Goal: Task Accomplishment & Management: Use online tool/utility

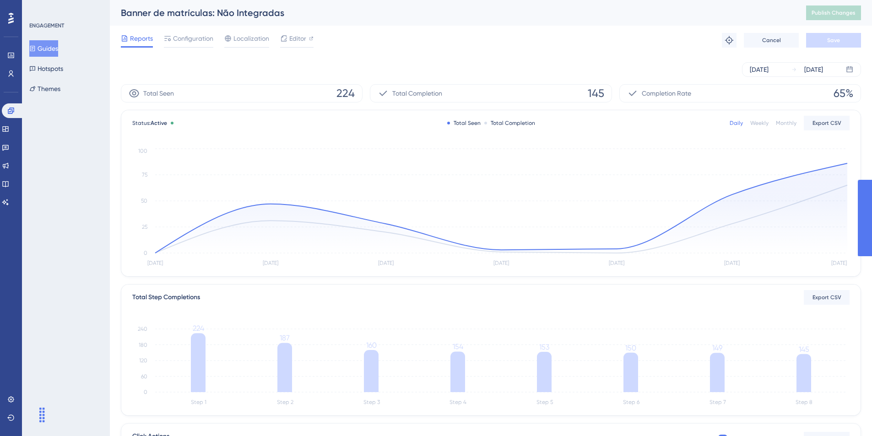
click at [58, 46] on button "Guides" at bounding box center [43, 48] width 29 height 16
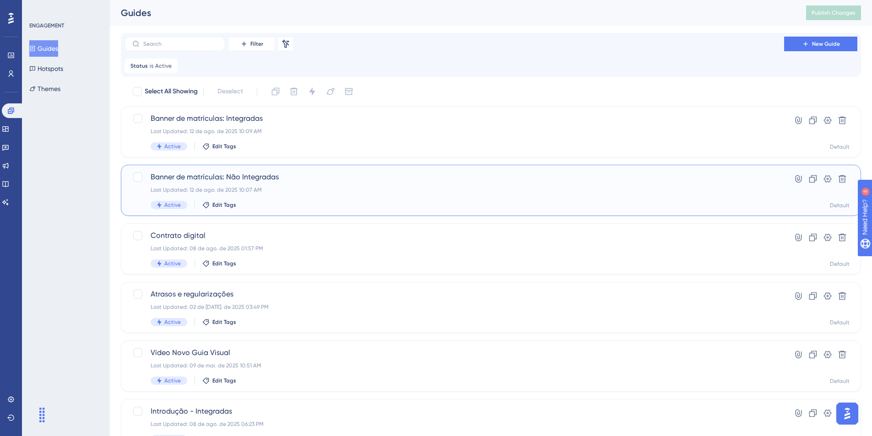
click at [218, 177] on span "Banner de matrículas: Não Integradas" at bounding box center [455, 177] width 608 height 11
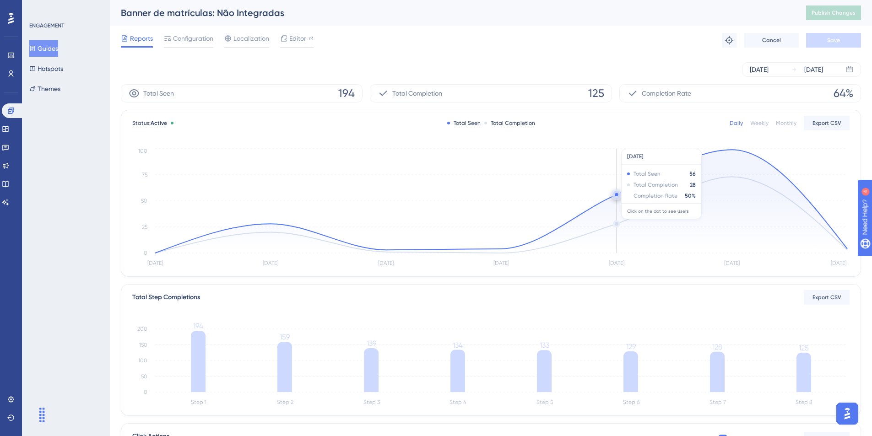
click at [615, 196] on circle at bounding box center [616, 194] width 3 height 3
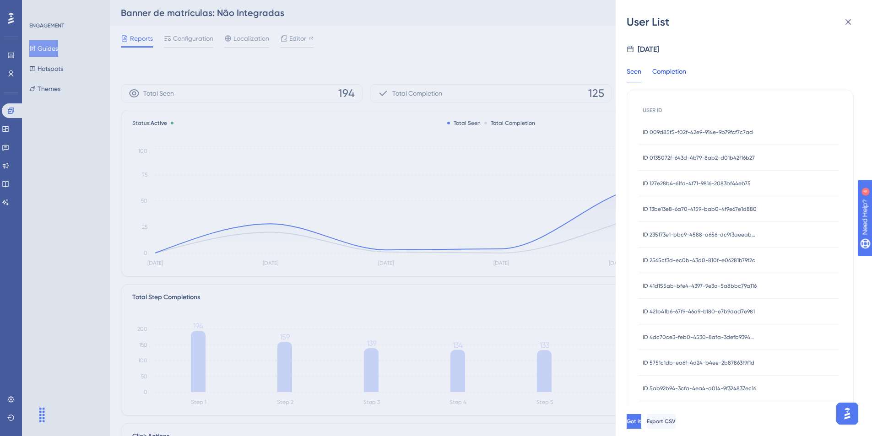
click at [678, 66] on div "Completion" at bounding box center [670, 74] width 34 height 16
click at [677, 425] on span "Export CSV" at bounding box center [662, 421] width 29 height 7
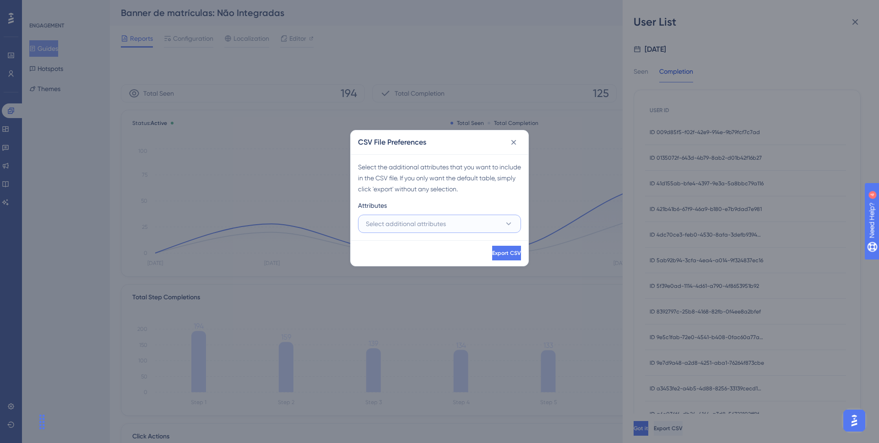
click at [499, 220] on button "Select additional attributes" at bounding box center [439, 224] width 163 height 18
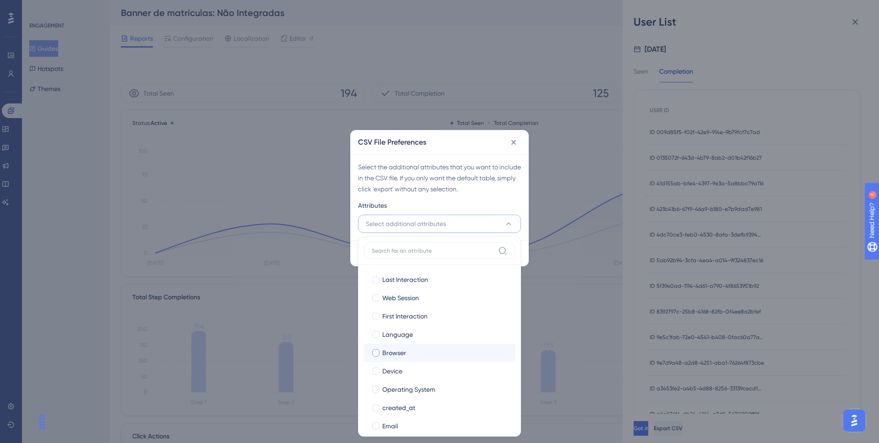
scroll to position [47, 0]
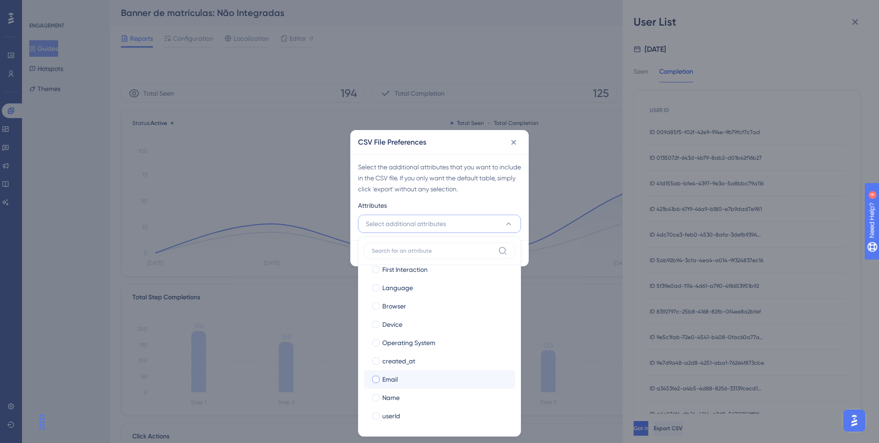
click at [411, 376] on div "Email" at bounding box center [444, 379] width 125 height 11
checkbox input "true"
click at [410, 402] on div "Name" at bounding box center [444, 397] width 125 height 11
checkbox input "true"
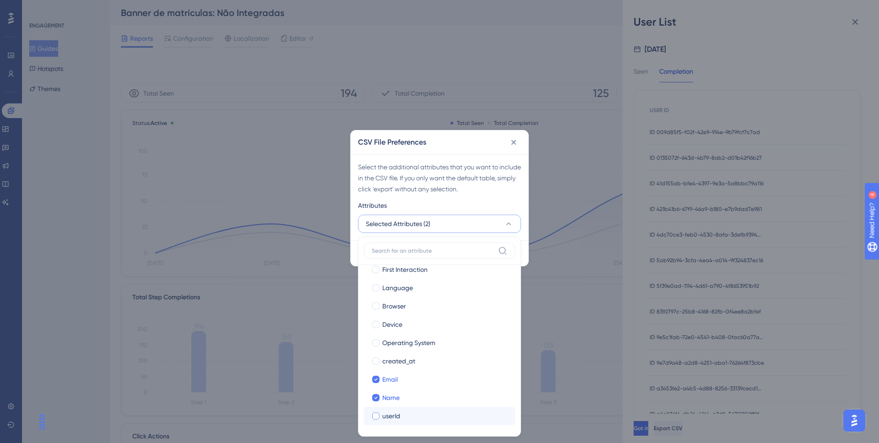
click at [410, 415] on div "userId" at bounding box center [444, 416] width 125 height 11
checkbox input "true"
click at [450, 206] on div "Attributes" at bounding box center [439, 207] width 163 height 15
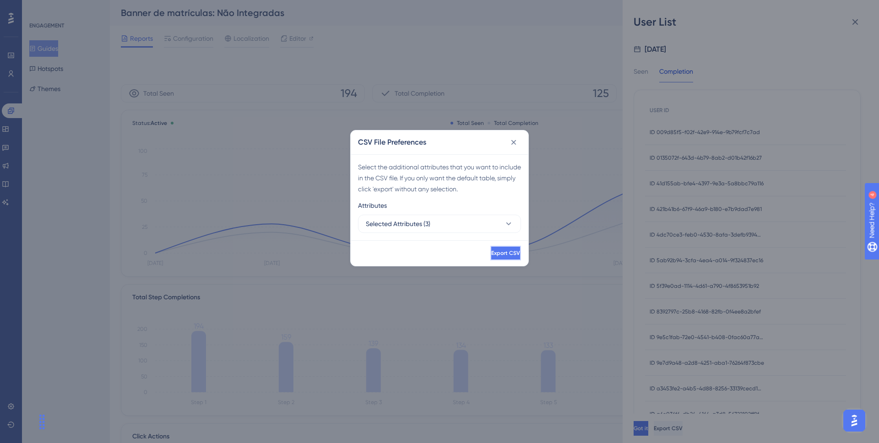
click at [491, 252] on span "Export CSV" at bounding box center [505, 253] width 29 height 7
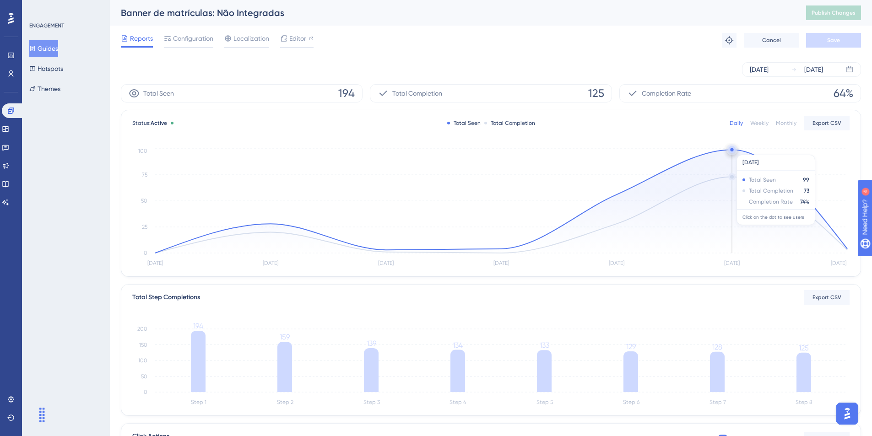
click at [735, 150] on circle at bounding box center [732, 149] width 7 height 7
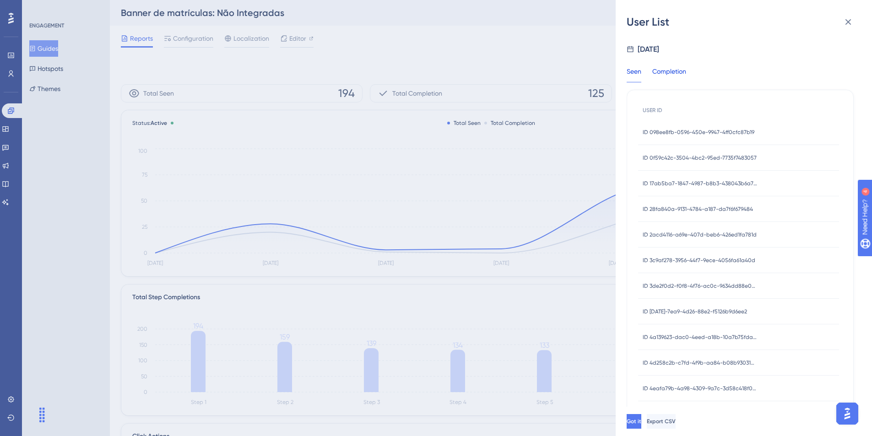
click at [682, 69] on div "Completion" at bounding box center [670, 74] width 34 height 16
click at [643, 426] on button "Got it" at bounding box center [635, 421] width 16 height 15
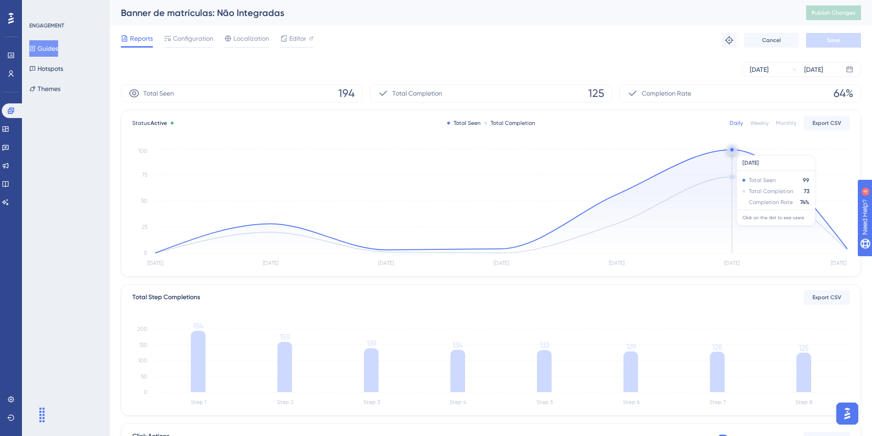
click at [733, 151] on circle at bounding box center [731, 149] width 3 height 3
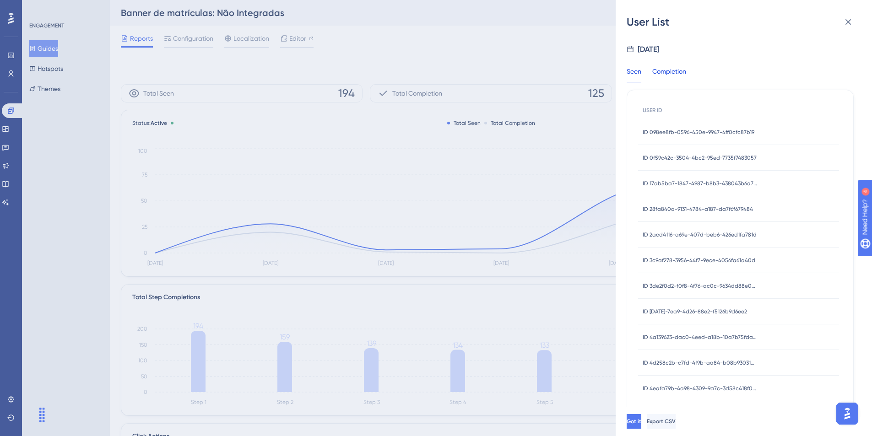
click at [668, 78] on div "Completion" at bounding box center [670, 74] width 34 height 16
click at [676, 425] on button "Export CSV" at bounding box center [661, 421] width 29 height 15
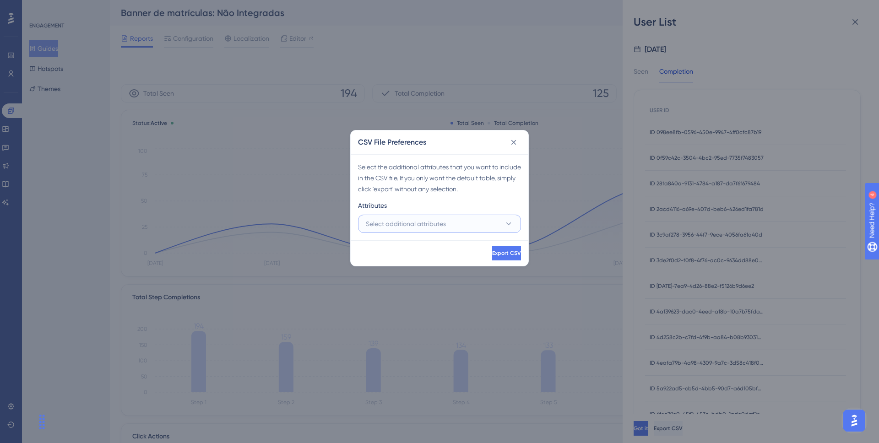
click at [468, 218] on button "Select additional attributes" at bounding box center [439, 224] width 163 height 18
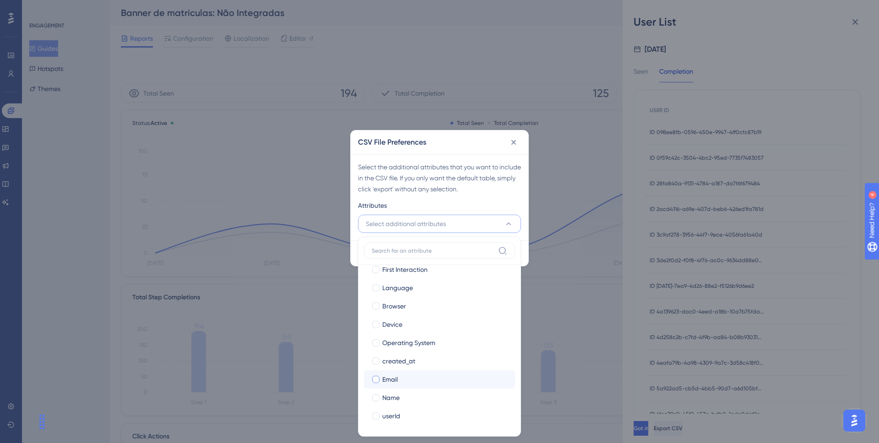
click at [431, 376] on div "Email" at bounding box center [444, 379] width 125 height 11
checkbox input "true"
click at [428, 390] on label "Name Name" at bounding box center [439, 398] width 151 height 18
click at [376, 436] on input "Name" at bounding box center [376, 445] width 0 height 0
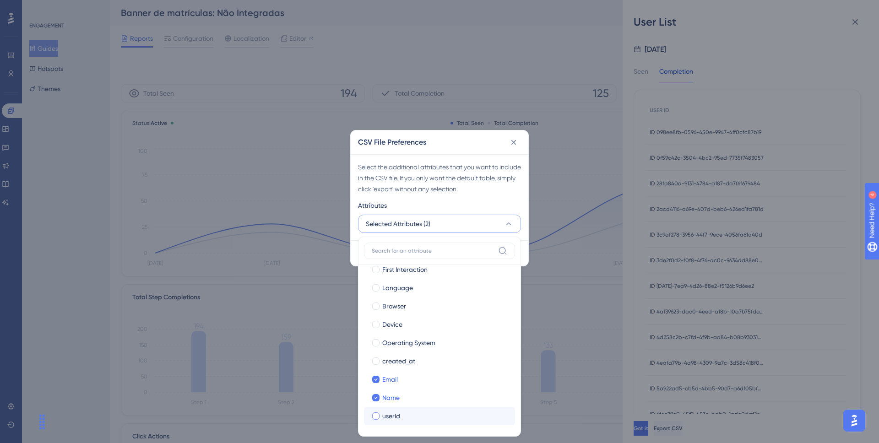
click at [430, 414] on div "userId" at bounding box center [444, 416] width 125 height 11
checkbox input "true"
click at [418, 194] on div "Select the additional attributes that you want to include in the CSV file. If y…" at bounding box center [439, 178] width 163 height 33
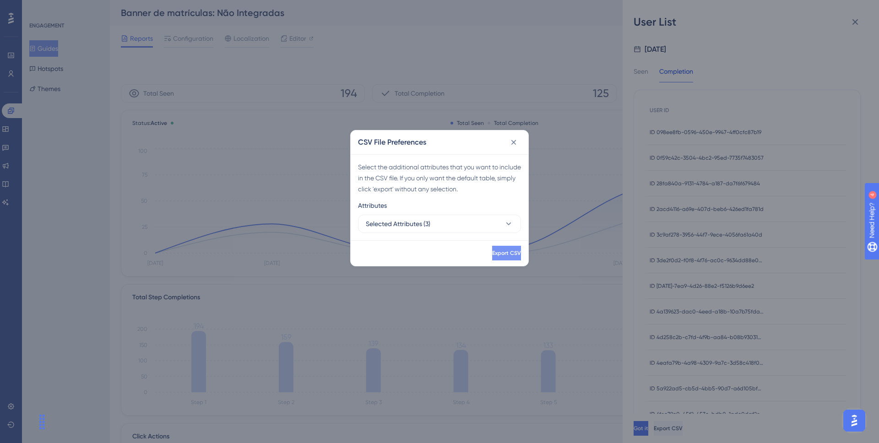
click at [497, 250] on span "Export CSV" at bounding box center [506, 253] width 29 height 7
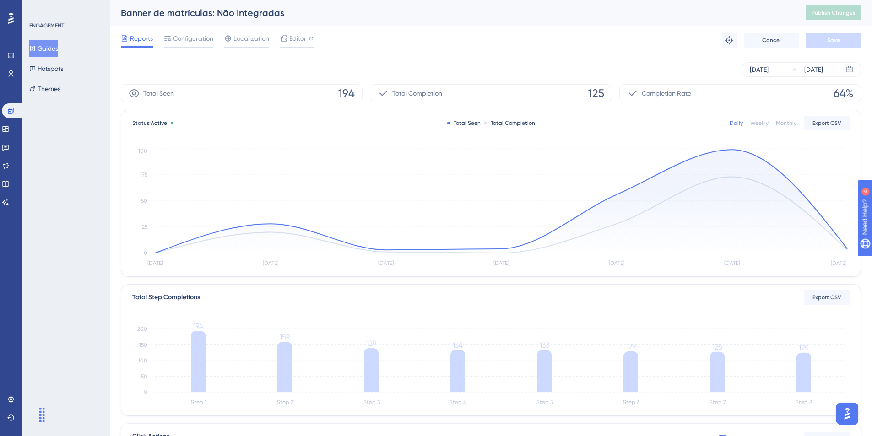
click at [50, 46] on button "Guides" at bounding box center [43, 48] width 29 height 16
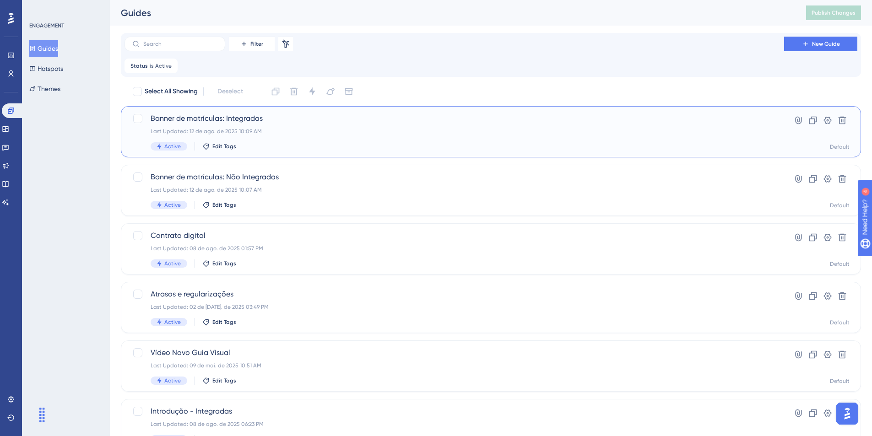
click at [232, 125] on div "Banner de matrículas: Integradas Last Updated: 12 de ago. de 2025 10:09 AM Acti…" at bounding box center [455, 132] width 608 height 38
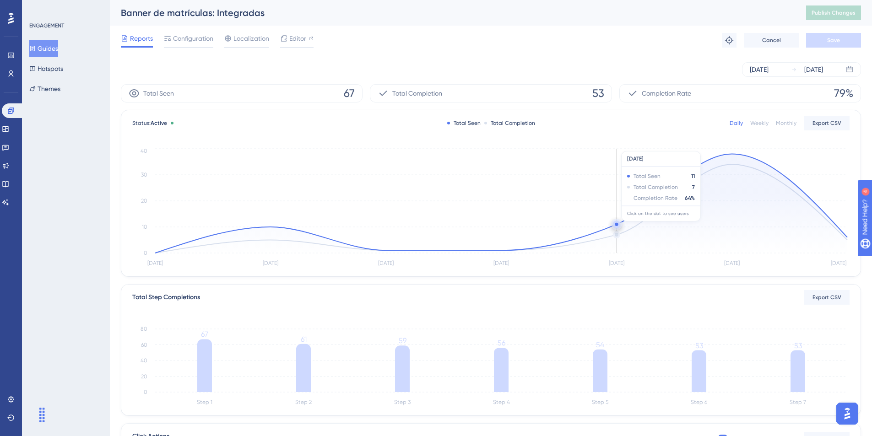
click at [619, 226] on circle at bounding box center [616, 224] width 7 height 7
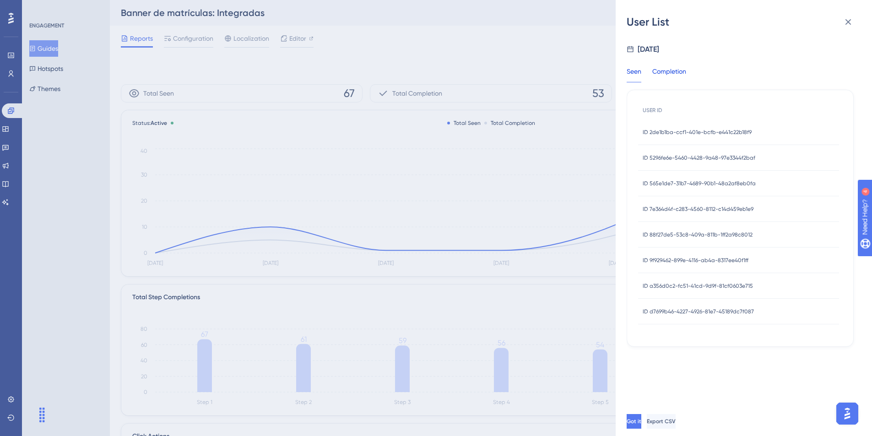
click at [674, 70] on div "Completion" at bounding box center [670, 74] width 34 height 16
click at [676, 423] on button "Export CSV" at bounding box center [661, 421] width 29 height 15
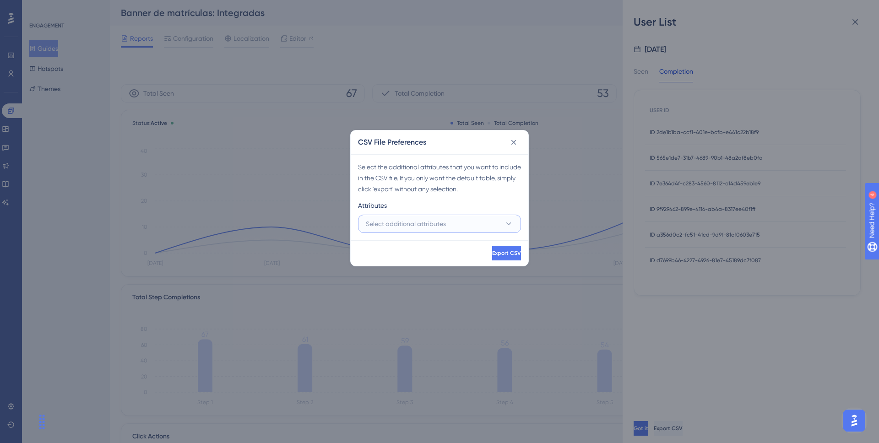
click at [494, 223] on button "Select additional attributes" at bounding box center [439, 224] width 163 height 18
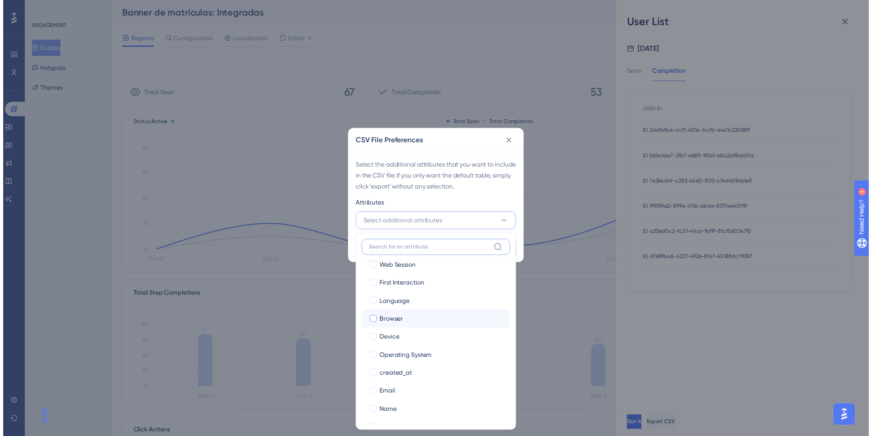
scroll to position [47, 0]
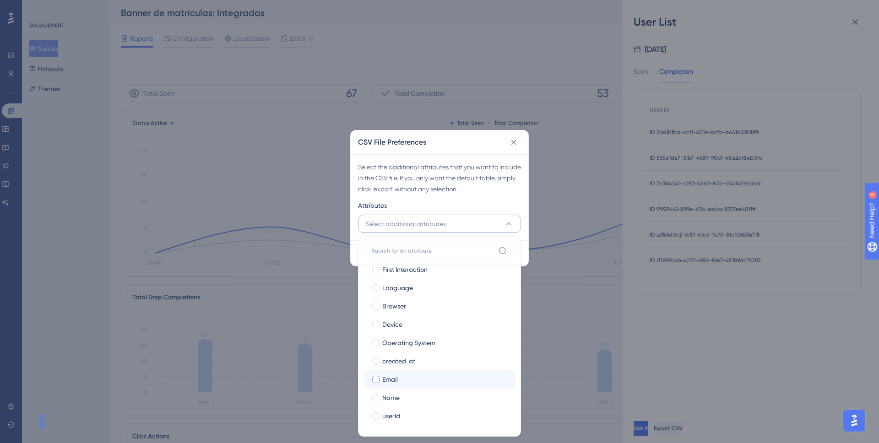
click at [423, 378] on div "Email" at bounding box center [444, 379] width 125 height 11
checkbox input "true"
click at [421, 399] on div "Name" at bounding box center [444, 397] width 125 height 11
checkbox input "true"
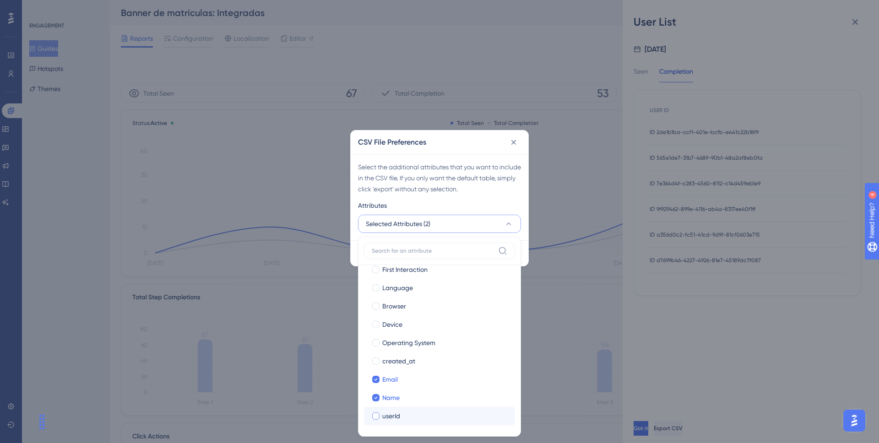
click at [424, 425] on label "userId userId" at bounding box center [439, 416] width 151 height 18
checkbox input "false"
click at [476, 196] on div "Select the additional attributes that you want to include in the CSV file. If y…" at bounding box center [440, 197] width 178 height 86
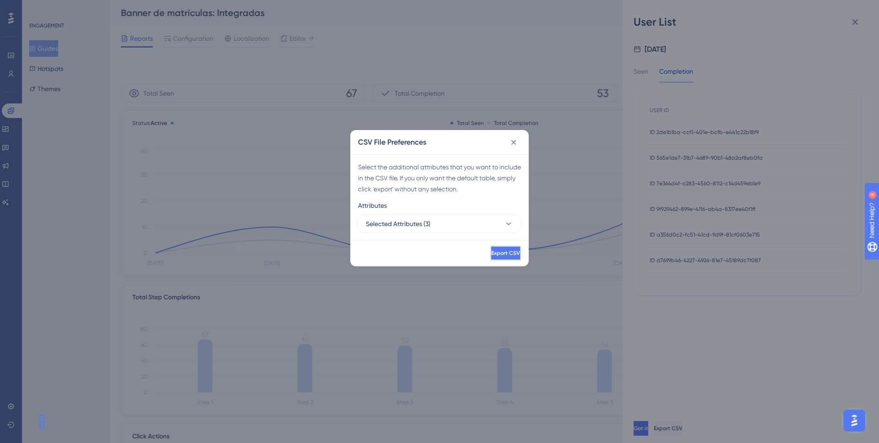
click at [509, 258] on button "Export CSV" at bounding box center [505, 253] width 31 height 15
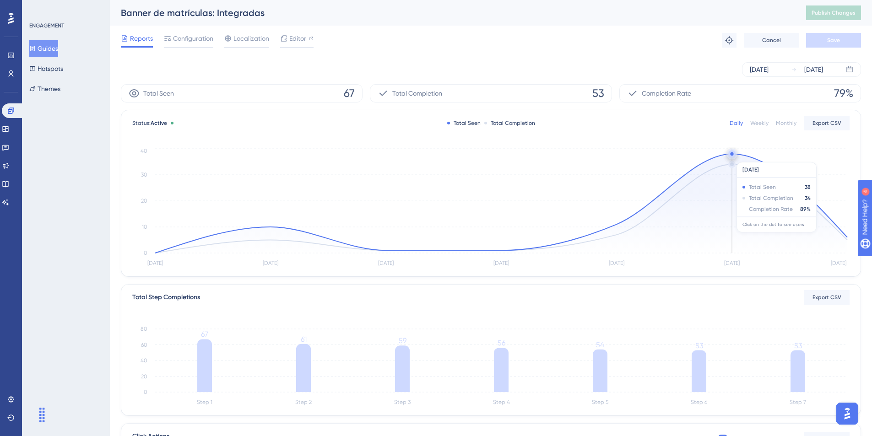
click at [732, 158] on icon at bounding box center [501, 203] width 692 height 99
click at [732, 153] on circle at bounding box center [731, 153] width 3 height 3
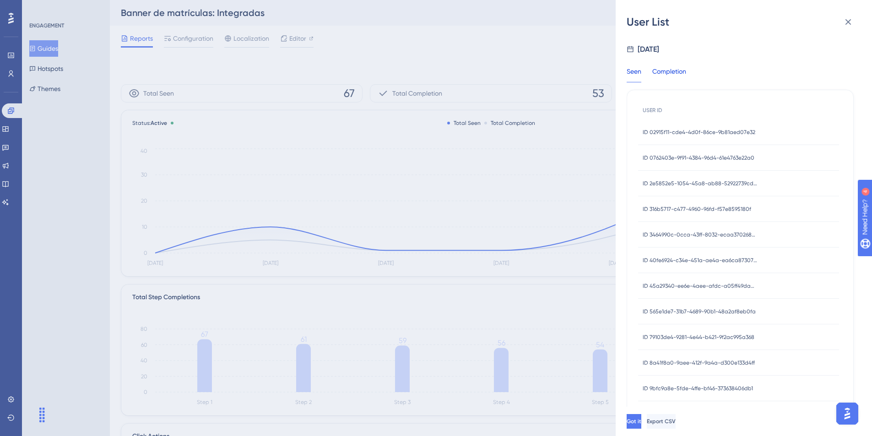
click at [686, 71] on div "Completion" at bounding box center [670, 74] width 34 height 16
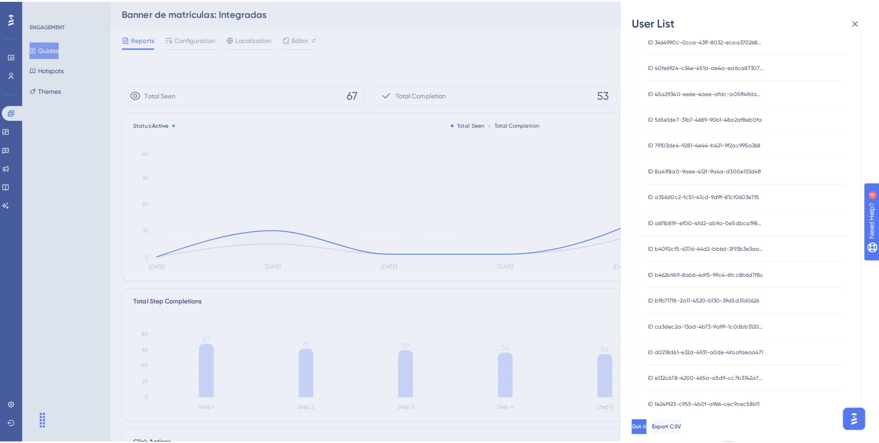
scroll to position [241, 0]
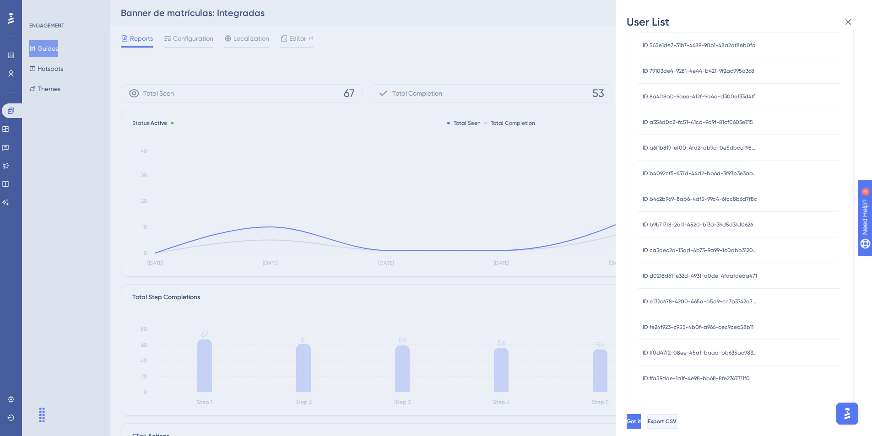
click at [678, 426] on button "Export CSV" at bounding box center [662, 421] width 31 height 15
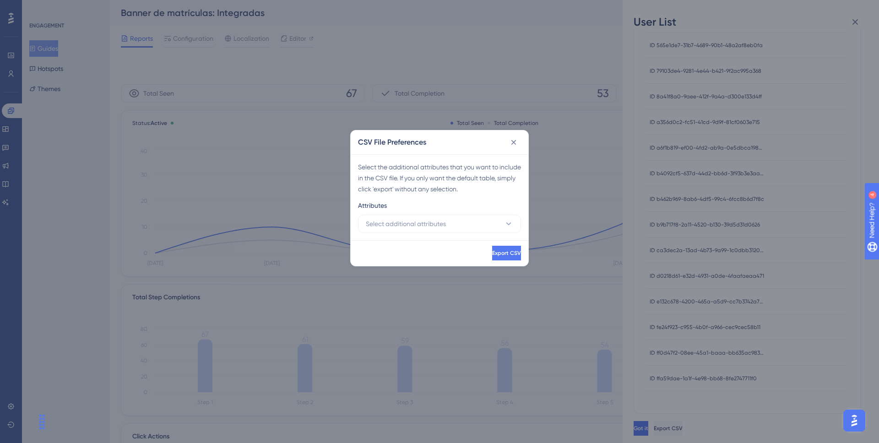
click at [445, 212] on div "Attributes" at bounding box center [439, 207] width 163 height 15
click at [448, 223] on button "Select additional attributes" at bounding box center [439, 224] width 163 height 18
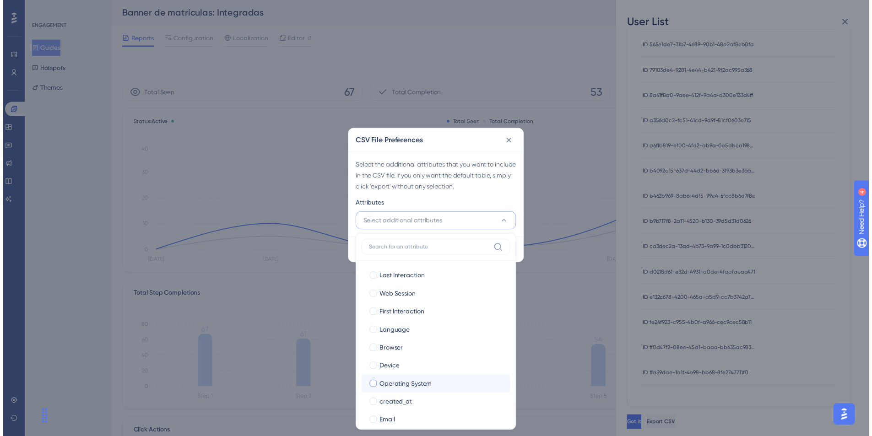
scroll to position [47, 0]
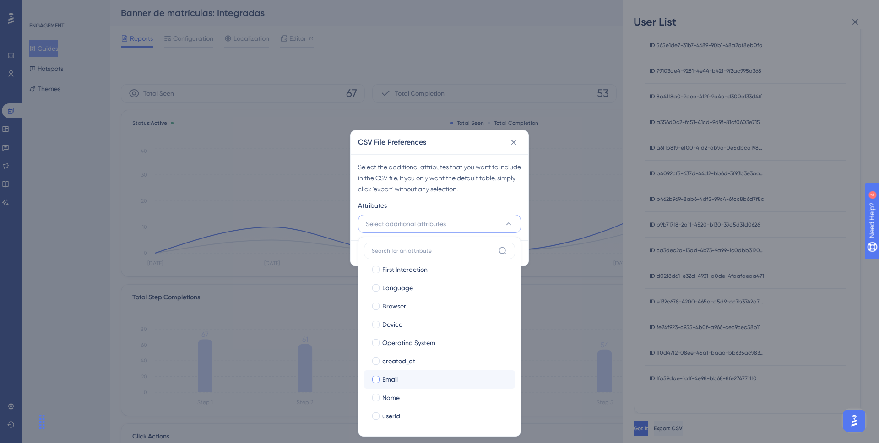
click at [409, 380] on div "Email" at bounding box center [444, 379] width 125 height 11
checkbox input "true"
click at [419, 408] on label "userId userId" at bounding box center [439, 416] width 151 height 18
checkbox input "false"
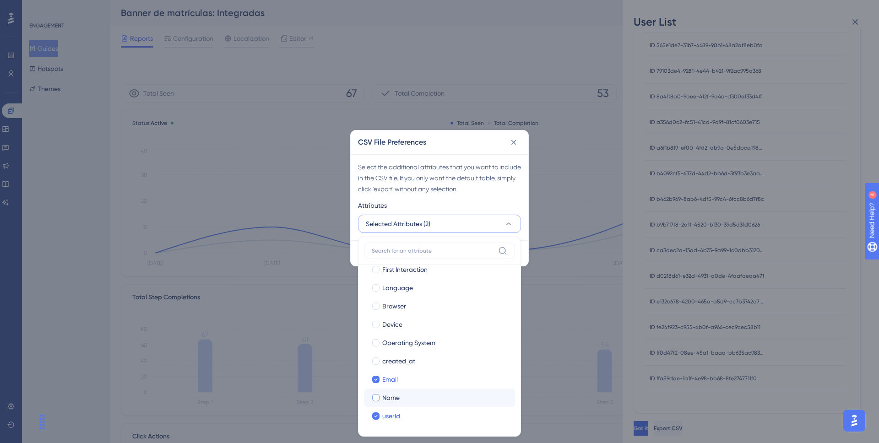
click at [413, 396] on div "Name" at bounding box center [444, 397] width 125 height 11
checkbox input "true"
click at [454, 196] on div "Select the additional attributes that you want to include in the CSV file. If y…" at bounding box center [440, 197] width 178 height 86
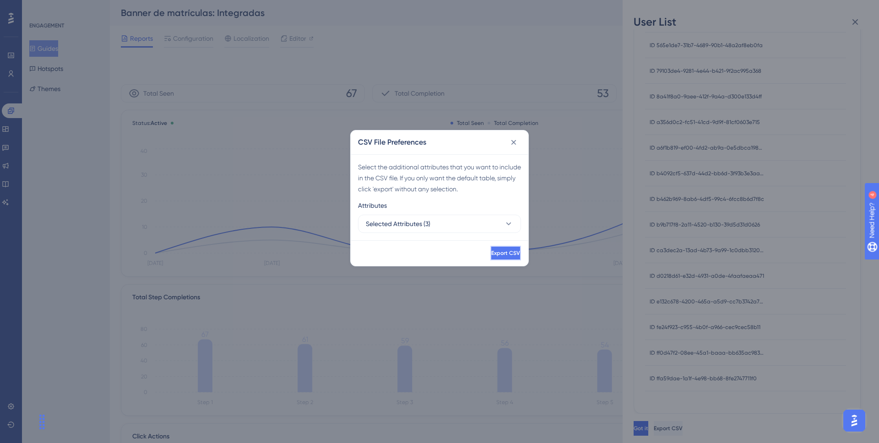
click at [508, 252] on button "Export CSV" at bounding box center [505, 253] width 31 height 15
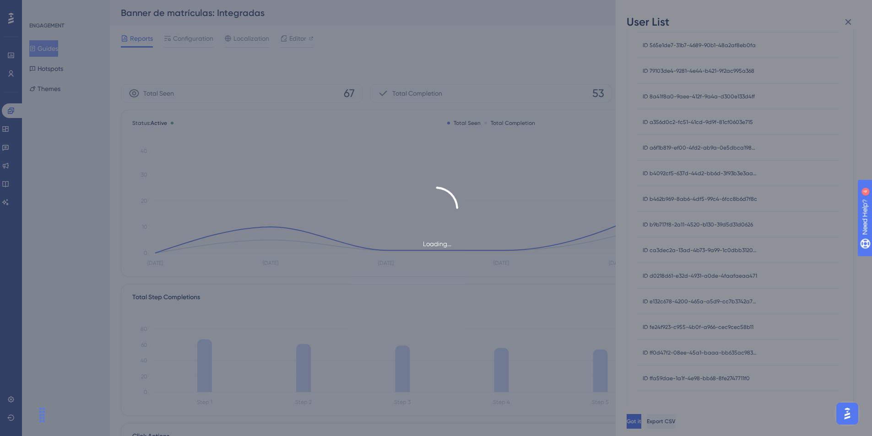
scroll to position [0, 0]
